Goal: Transaction & Acquisition: Book appointment/travel/reservation

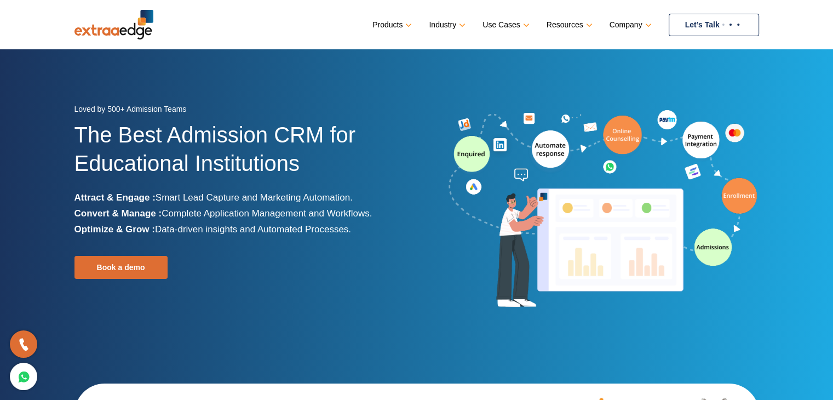
click at [729, 22] on img at bounding box center [731, 24] width 23 height 4
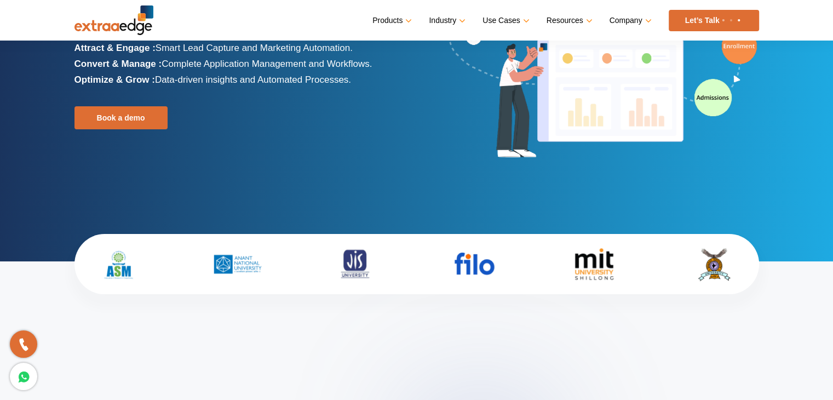
scroll to position [219, 0]
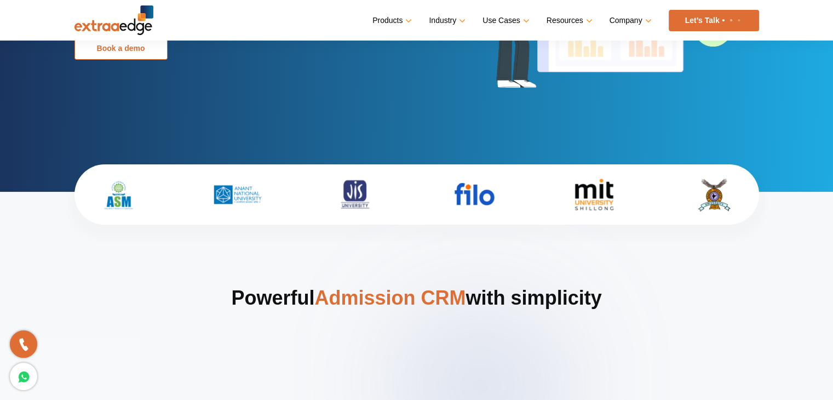
click at [150, 42] on link "Book a demo" at bounding box center [120, 48] width 93 height 23
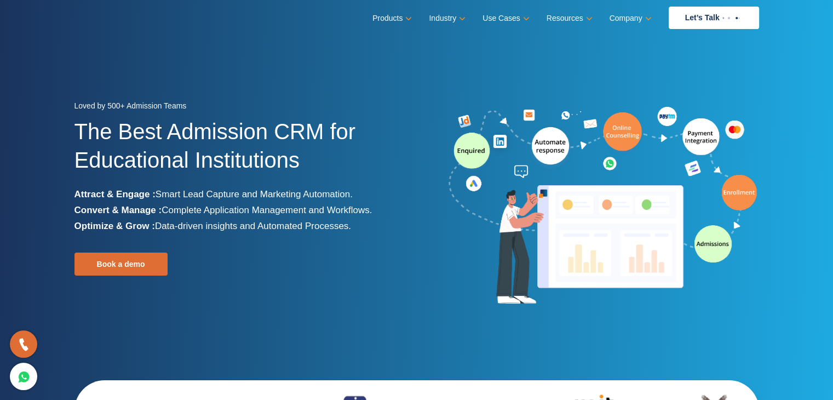
scroll to position [0, 0]
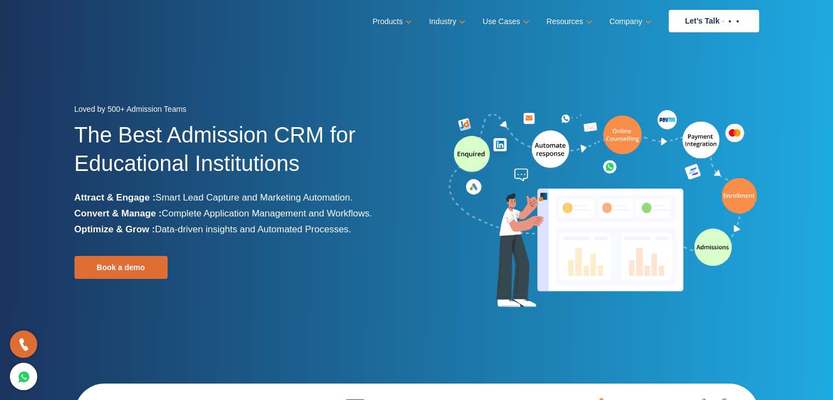
click at [614, 247] on img at bounding box center [603, 209] width 312 height 204
click at [613, 256] on img at bounding box center [603, 209] width 312 height 204
click at [613, 259] on img at bounding box center [603, 209] width 312 height 204
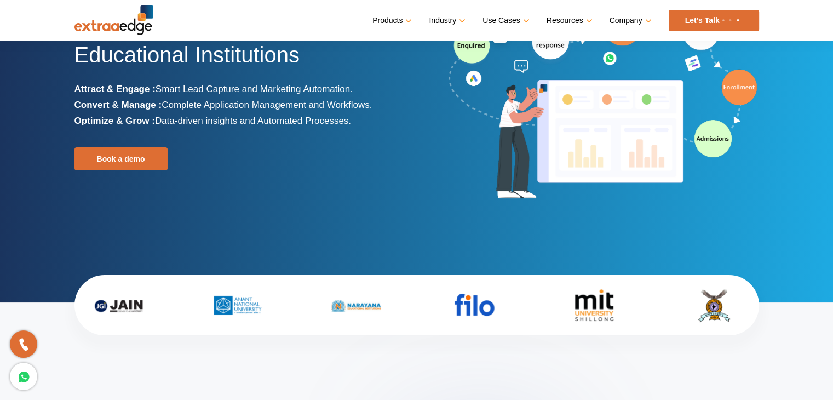
scroll to position [110, 0]
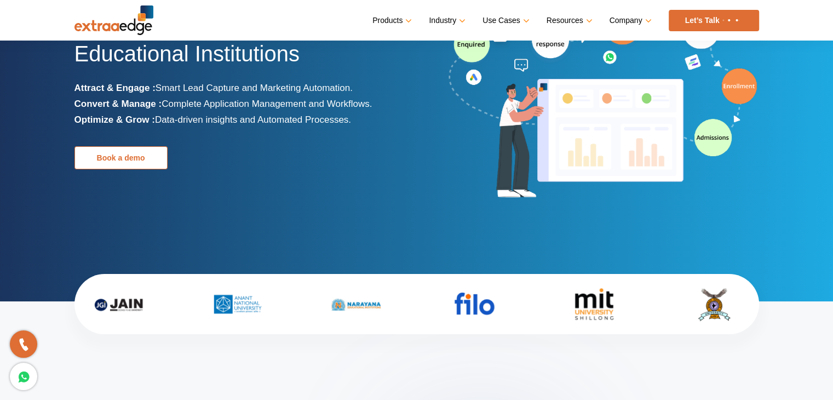
click at [136, 154] on link "Book a demo" at bounding box center [120, 157] width 93 height 23
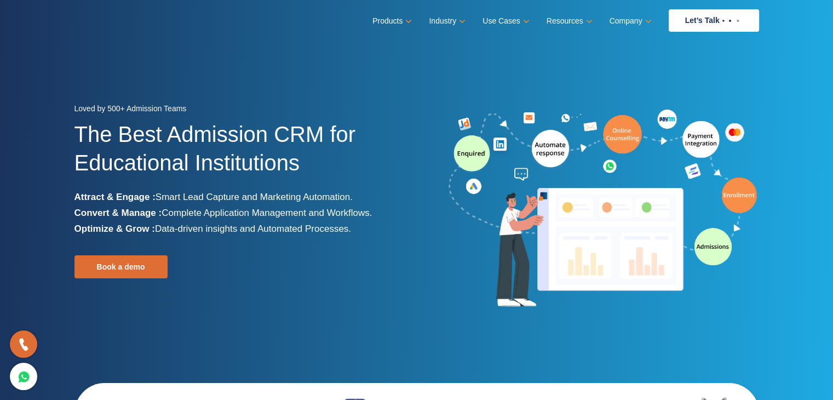
scroll to position [0, 0]
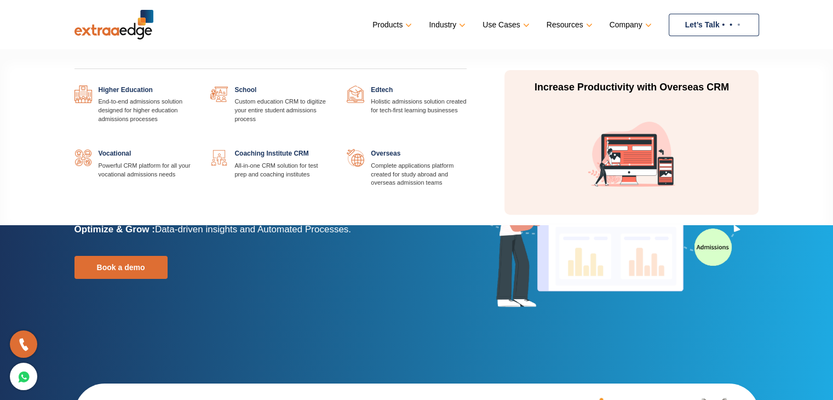
click at [194, 85] on link at bounding box center [194, 85] width 0 height 0
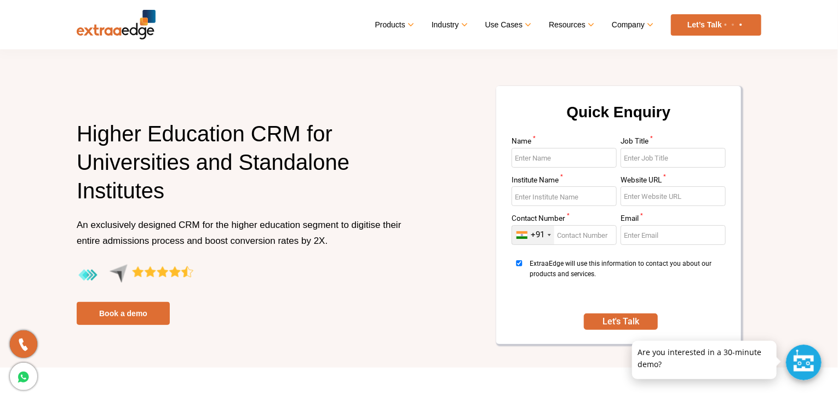
click at [545, 165] on input "Name *" at bounding box center [564, 158] width 105 height 20
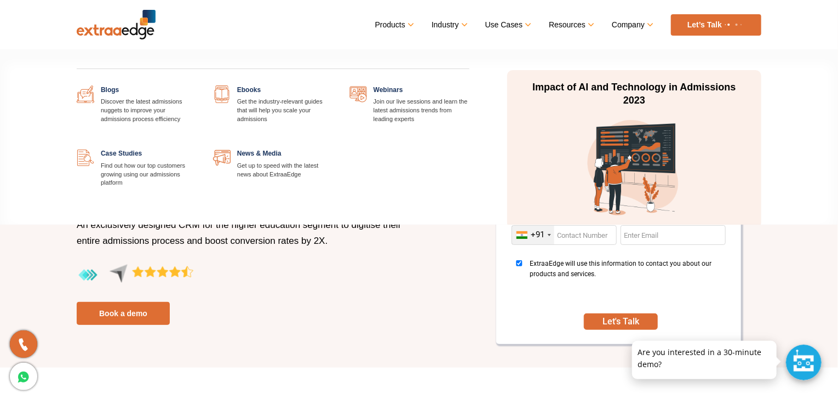
click at [574, 29] on link "Resources" at bounding box center [571, 25] width 44 height 16
